Goal: Information Seeking & Learning: Learn about a topic

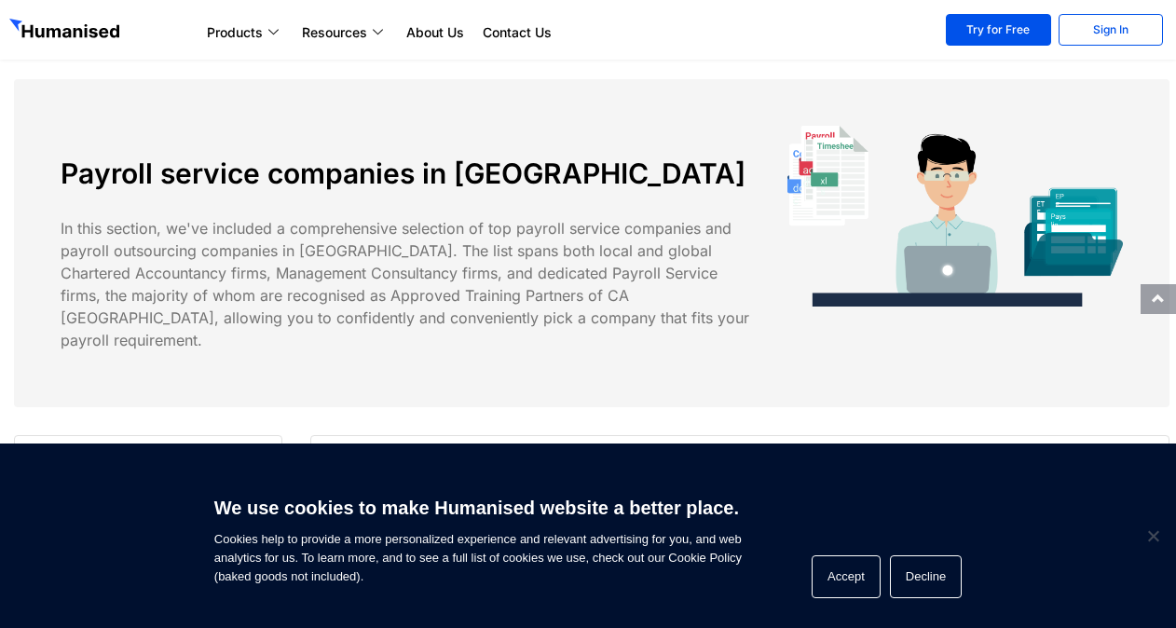
scroll to position [373, 0]
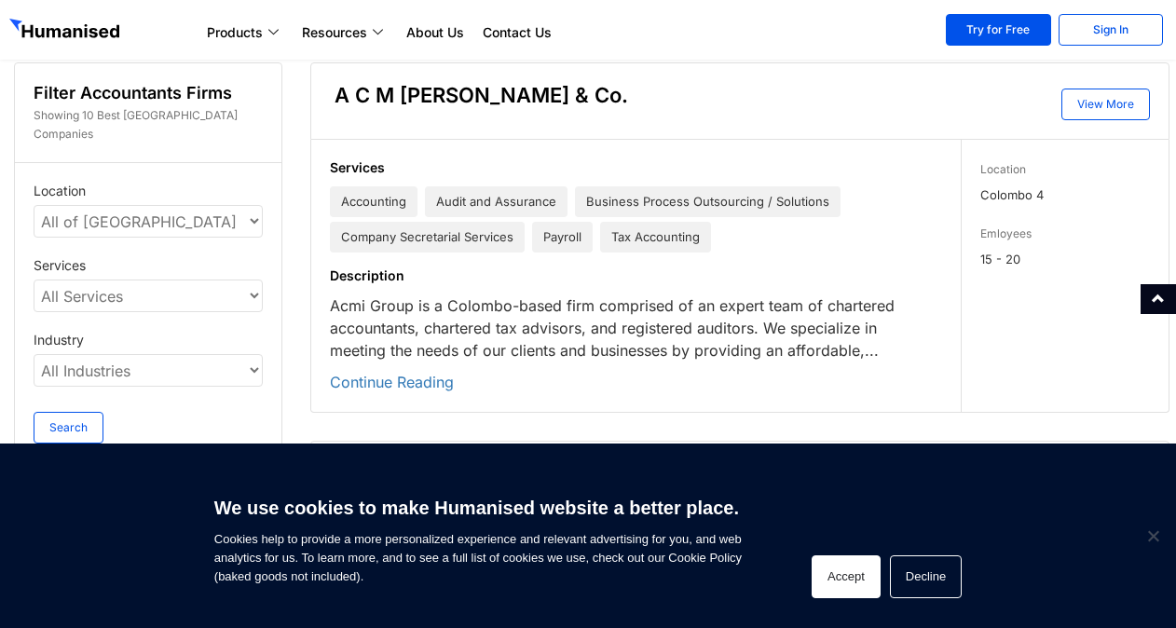
click at [843, 571] on button "Accept" at bounding box center [846, 577] width 69 height 43
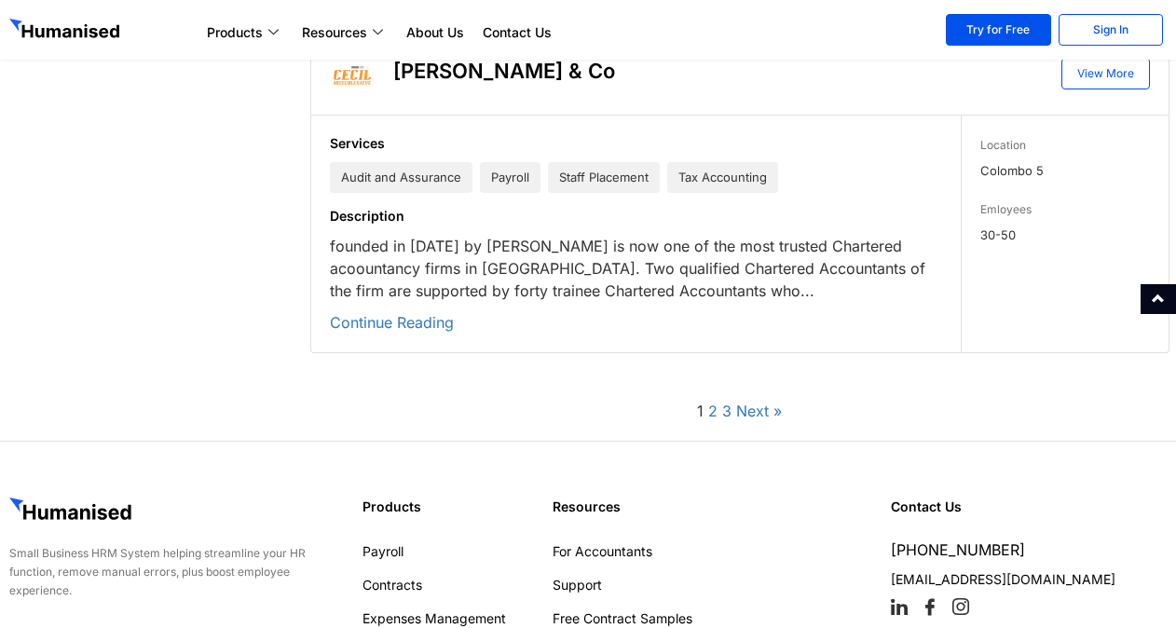
scroll to position [5478, 0]
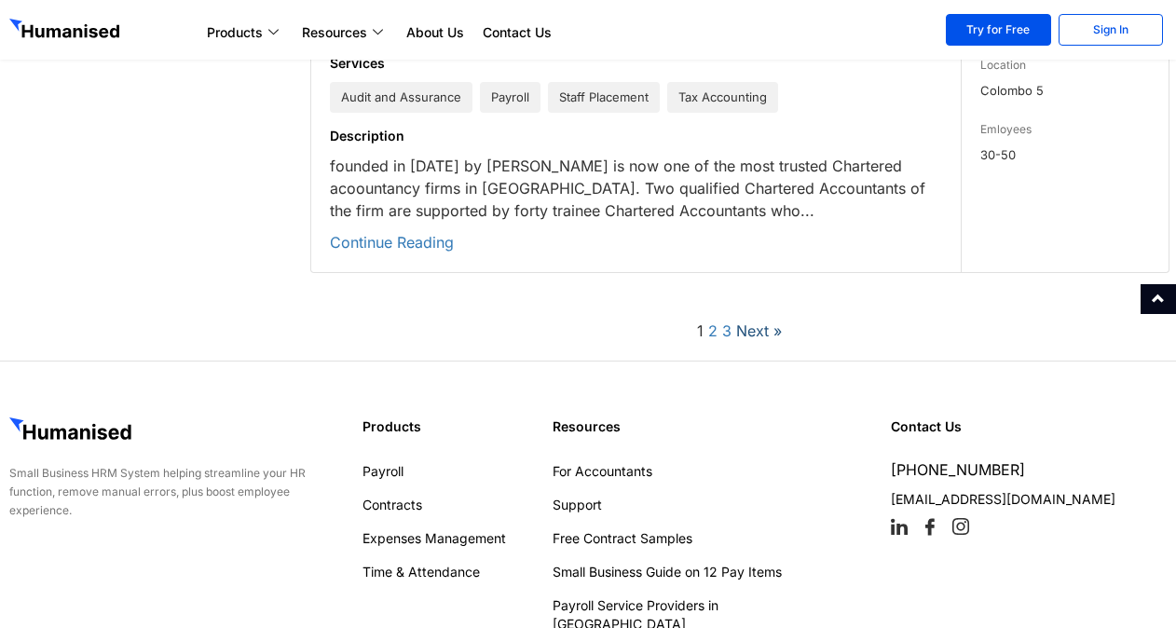
click at [777, 322] on link "Next »" at bounding box center [759, 331] width 46 height 19
click at [765, 322] on link "Next »" at bounding box center [759, 331] width 46 height 19
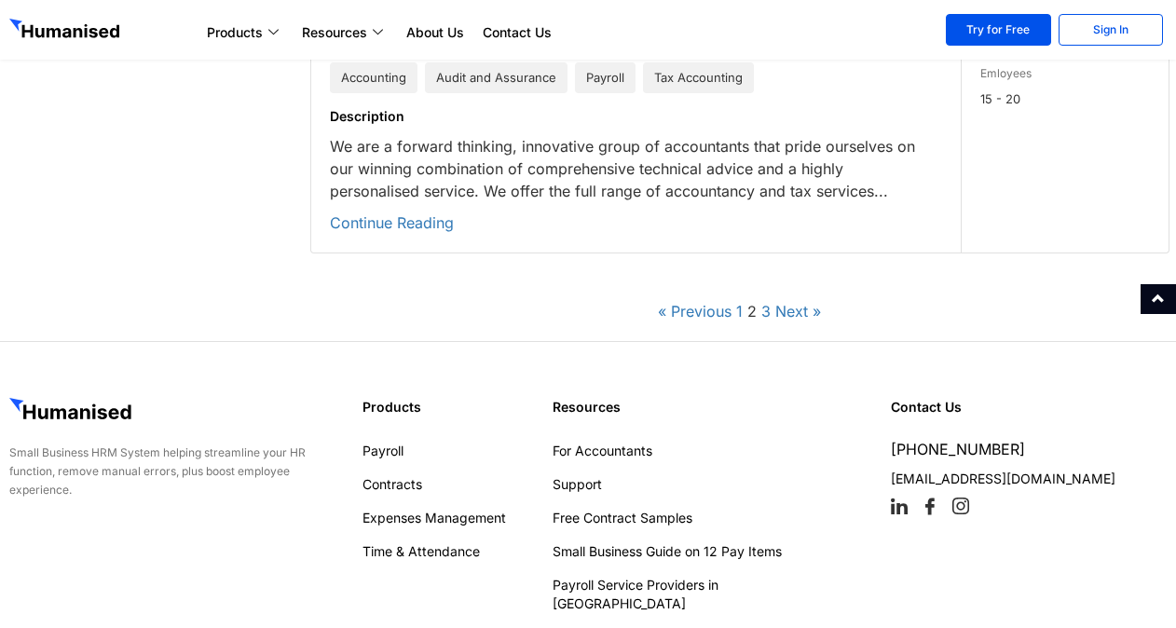
scroll to position [5770, 0]
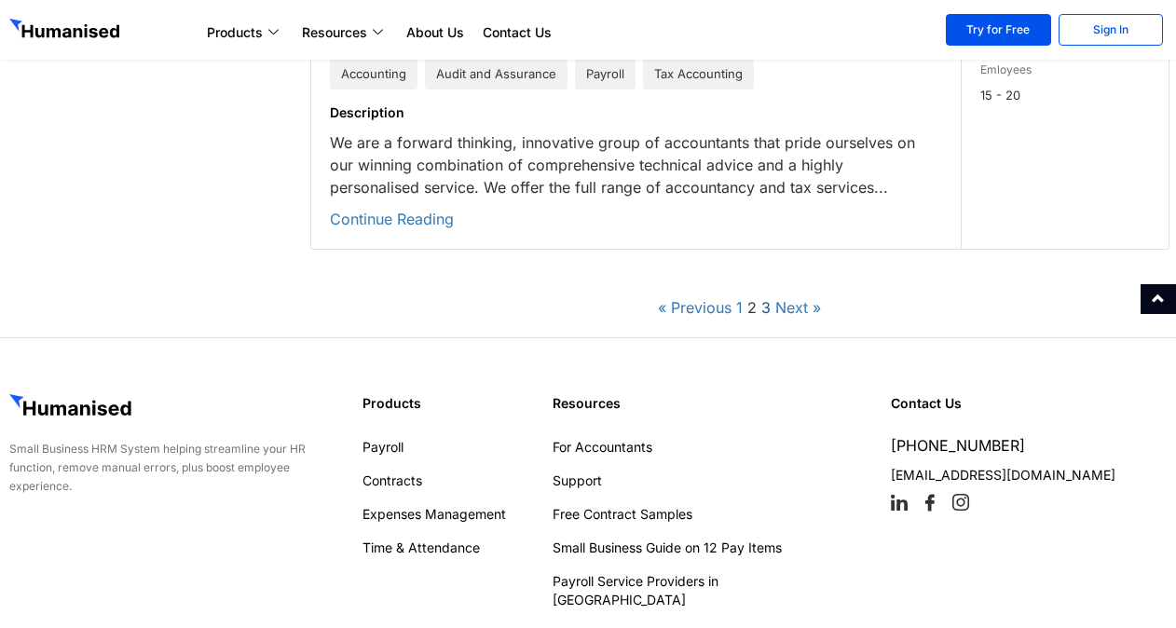
click at [766, 298] on link "3" at bounding box center [766, 307] width 9 height 19
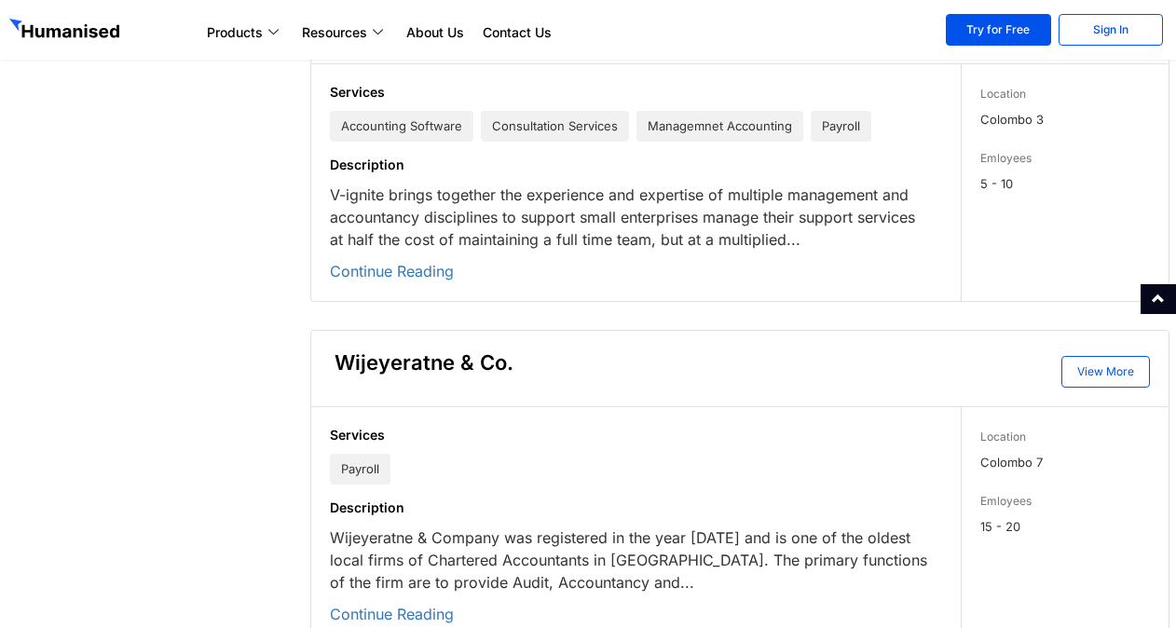
scroll to position [5452, 0]
